Goal: Transaction & Acquisition: Obtain resource

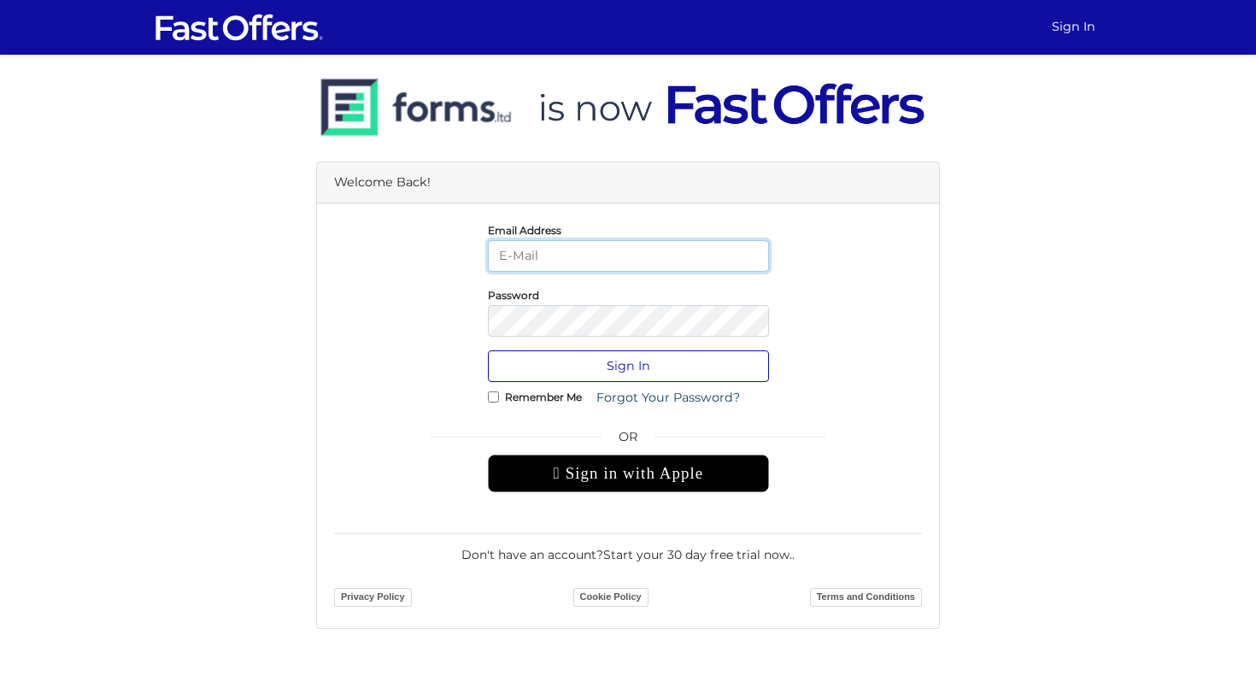
type input "alessandrafiorillisales@gmail.com"
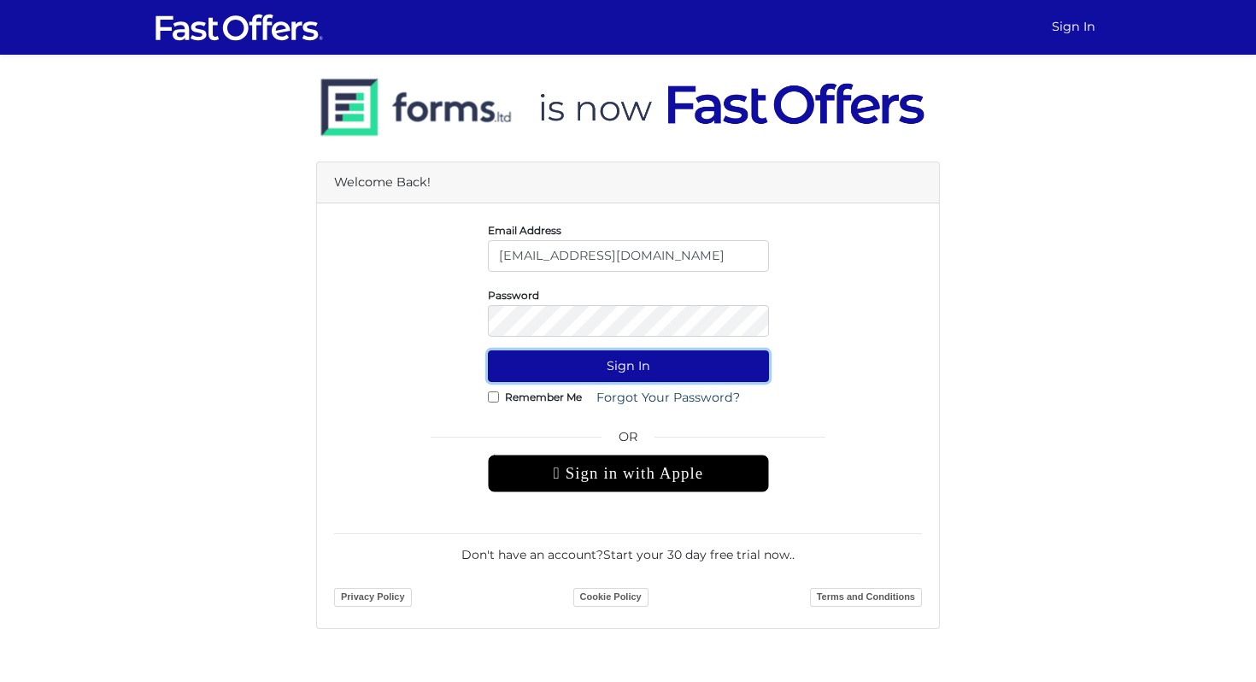
click at [660, 358] on button "Sign In" at bounding box center [628, 366] width 281 height 32
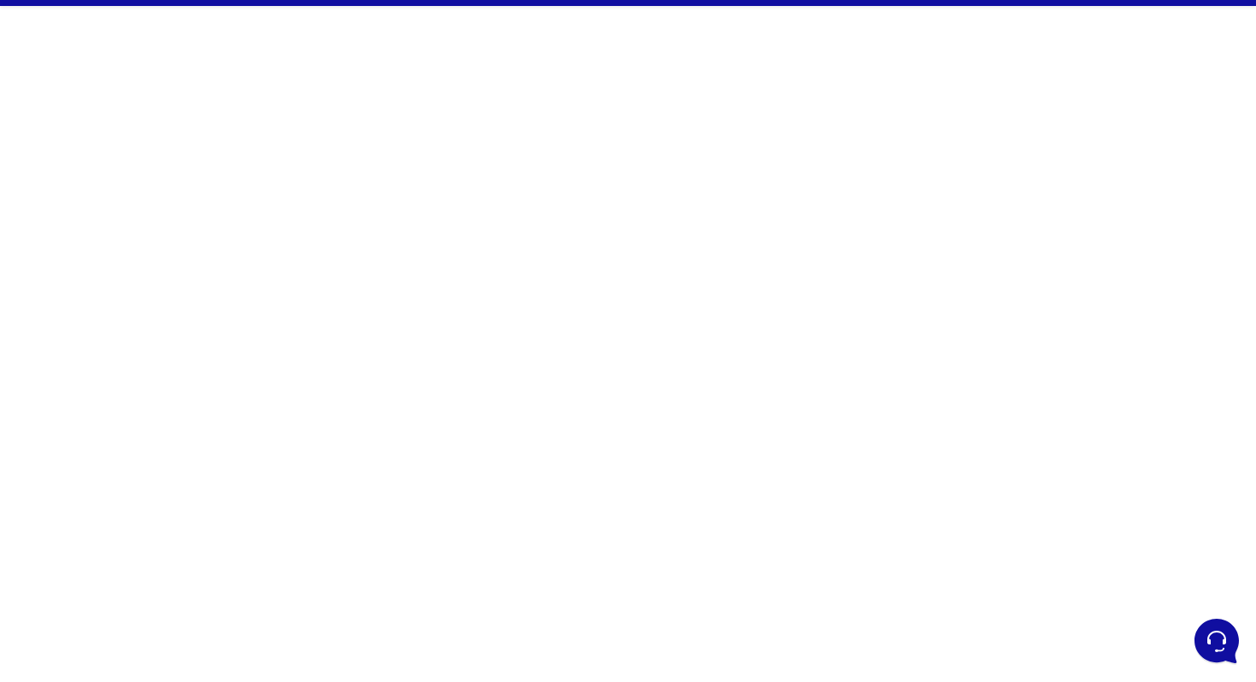
scroll to position [46, 0]
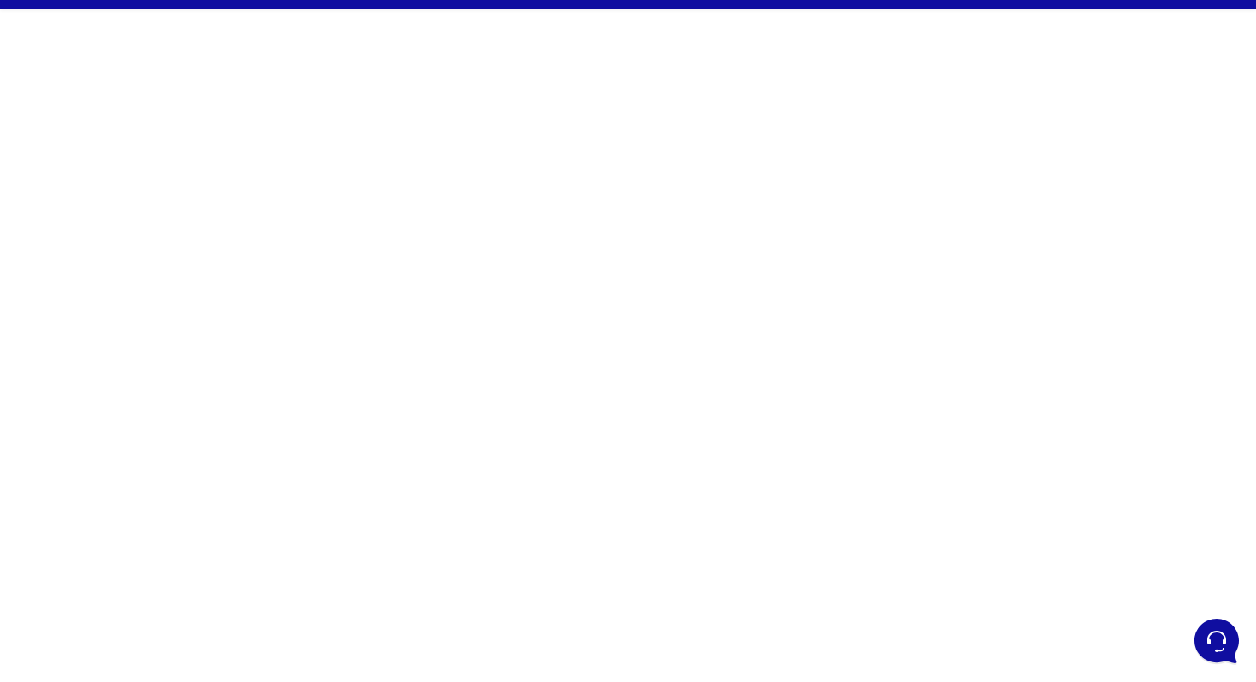
click at [1056, 301] on div at bounding box center [628, 436] width 1256 height 855
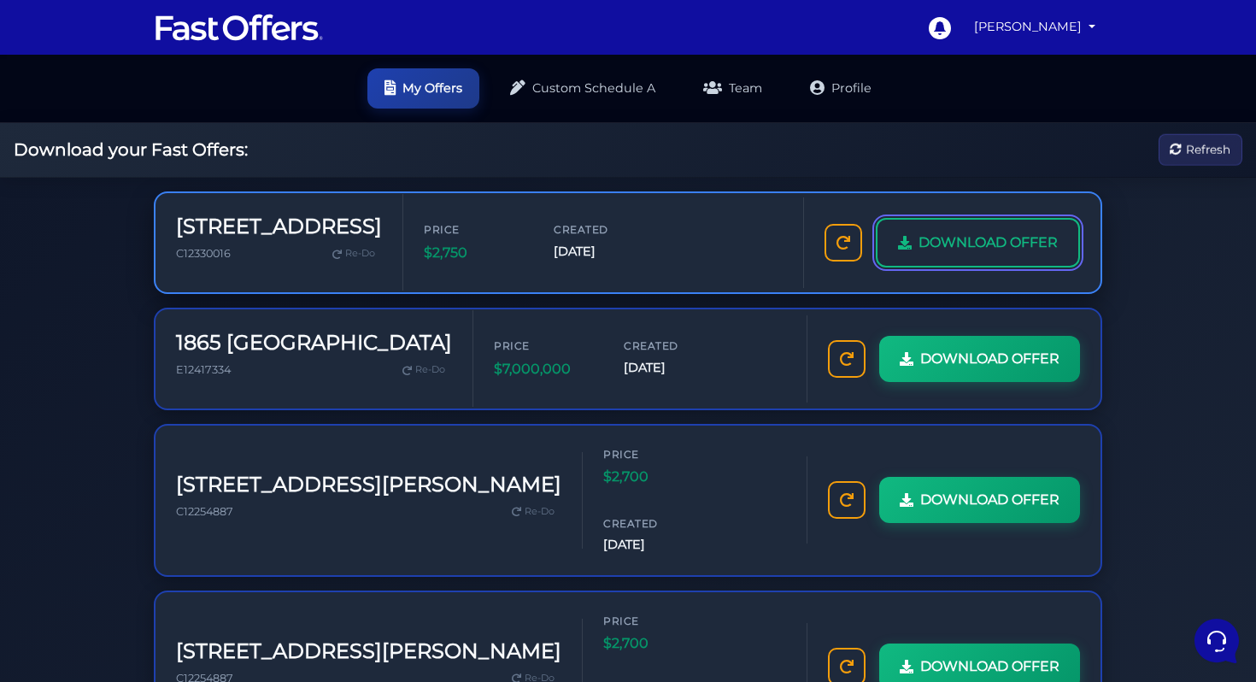
click at [965, 233] on span "DOWNLOAD OFFER" at bounding box center [988, 243] width 139 height 22
